Goal: Transaction & Acquisition: Subscribe to service/newsletter

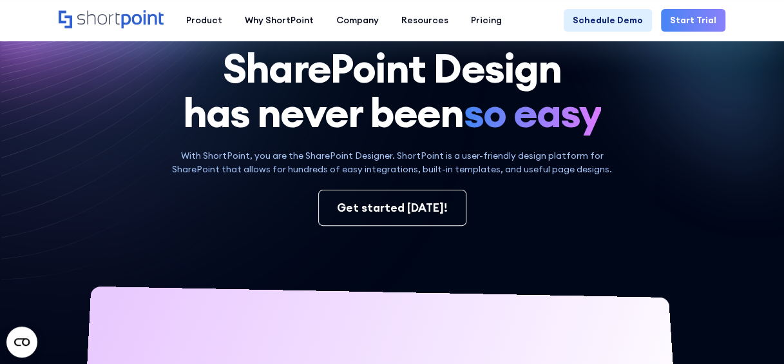
scroll to position [81, 0]
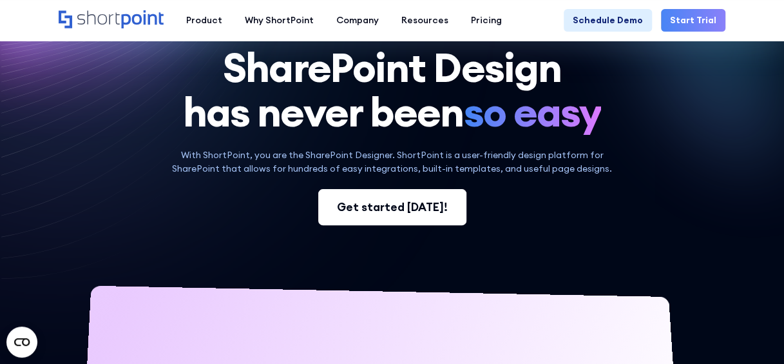
click at [425, 199] on div "Get started [DATE]!" at bounding box center [392, 207] width 111 height 17
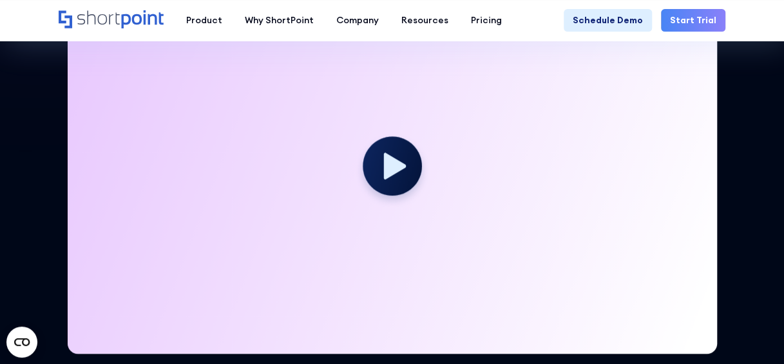
scroll to position [356, 0]
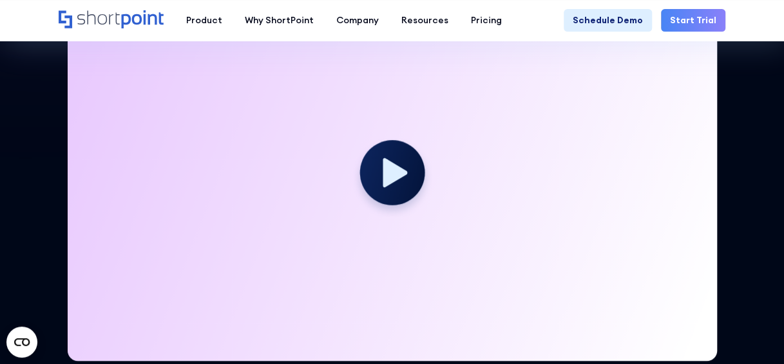
click at [391, 173] on icon at bounding box center [395, 171] width 24 height 29
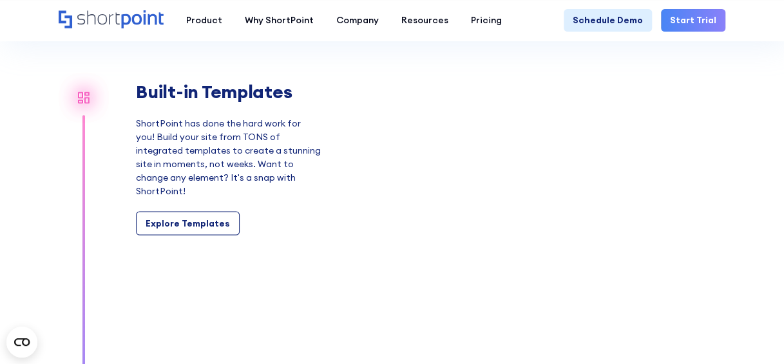
scroll to position [1103, 0]
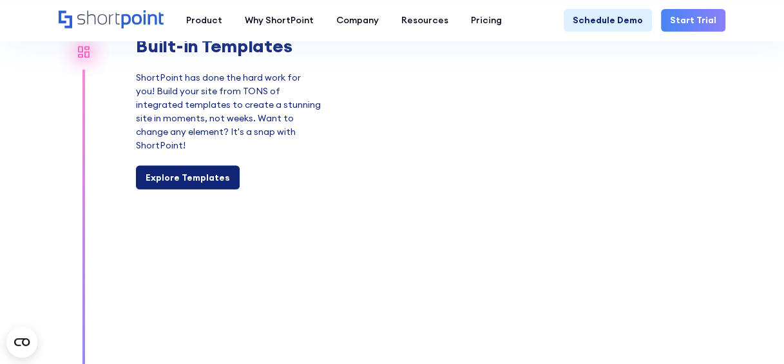
click at [207, 170] on div "Explore Templates" at bounding box center [188, 177] width 84 height 14
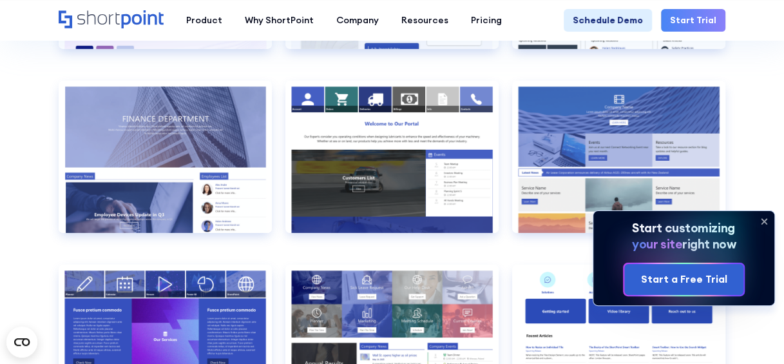
scroll to position [2104, 0]
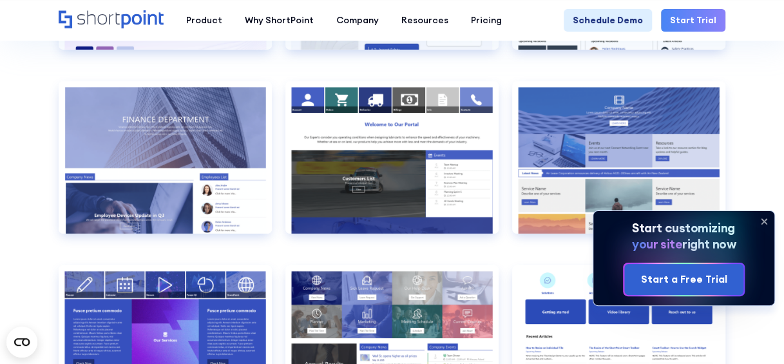
click at [760, 219] on icon at bounding box center [764, 221] width 21 height 21
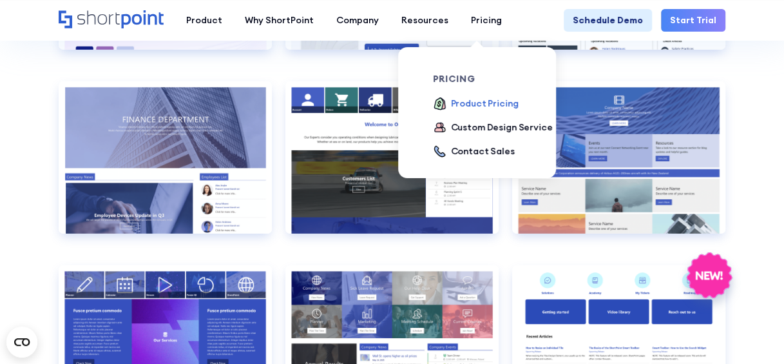
click at [471, 110] on div "Product Pricing" at bounding box center [485, 104] width 68 height 14
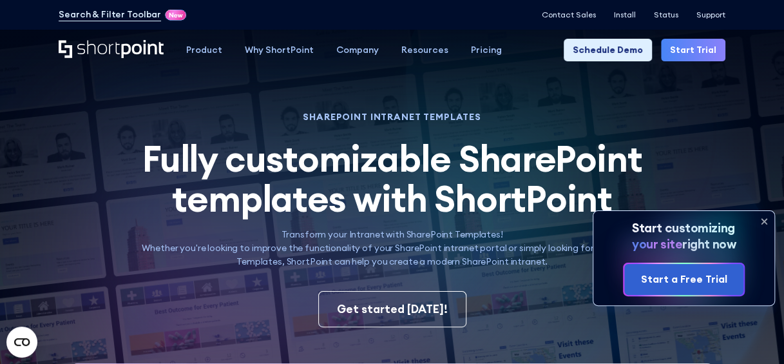
click at [768, 220] on icon at bounding box center [764, 221] width 21 height 21
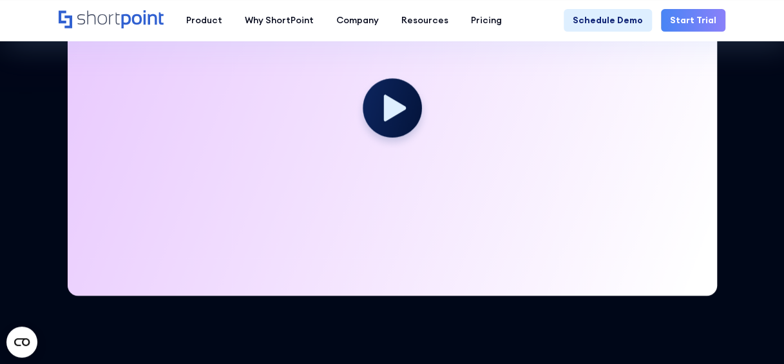
scroll to position [438, 0]
